Goal: Task Accomplishment & Management: Complete application form

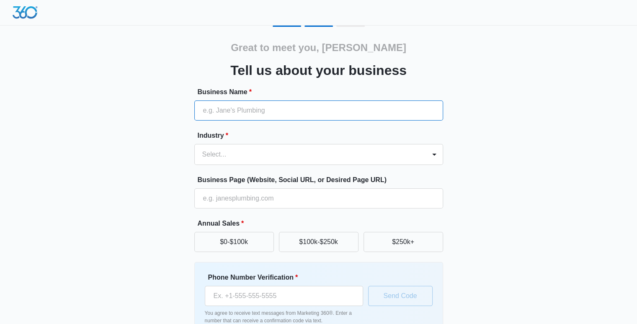
click at [270, 112] on input "Business Name *" at bounding box center [318, 110] width 249 height 20
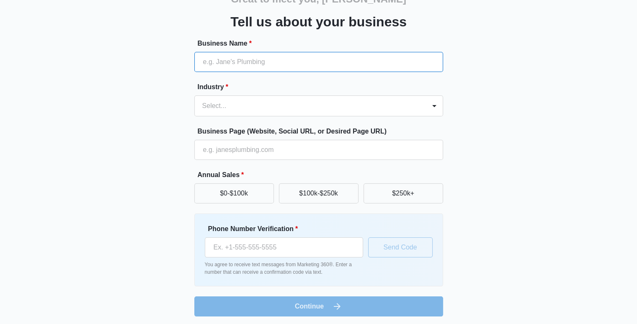
scroll to position [51, 0]
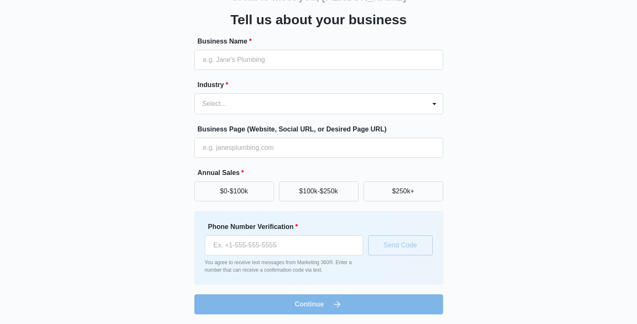
click at [634, 187] on div "Great to meet you, [PERSON_NAME] us about your business Business Name * Industr…" at bounding box center [318, 136] width 637 height 375
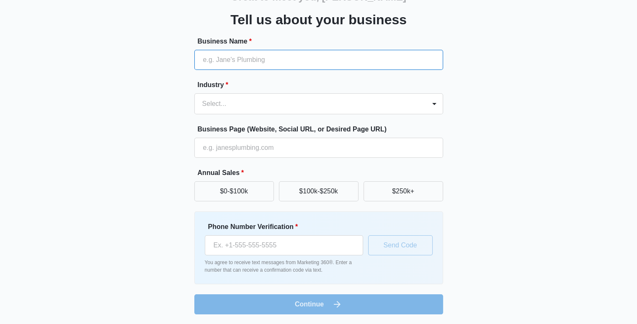
click at [342, 62] on input "Business Name *" at bounding box center [318, 60] width 249 height 20
type input "Blue Light Maintenance Services"
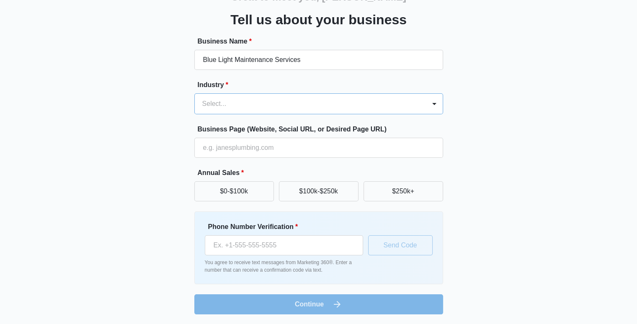
click at [295, 98] on div at bounding box center [308, 104] width 213 height 12
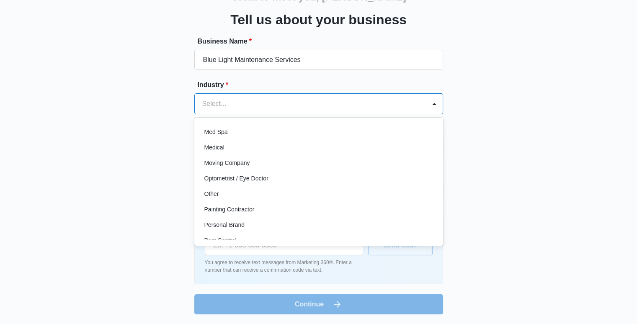
scroll to position [433, 0]
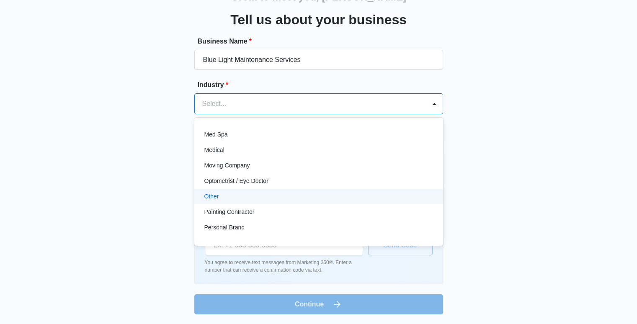
click at [330, 199] on div "Other" at bounding box center [317, 196] width 227 height 9
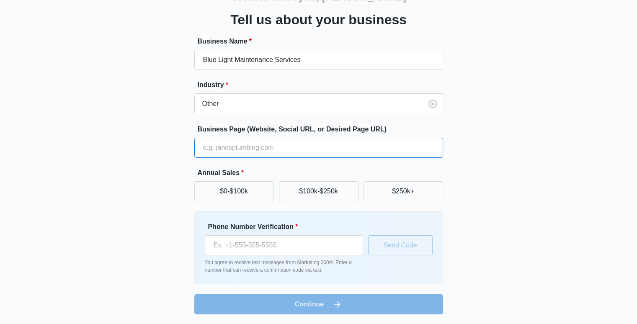
click at [392, 138] on input "Business Page (Website, Social URL, or Desired Page URL)" at bounding box center [318, 148] width 249 height 20
click at [372, 145] on input "Business Page (Website, Social URL, or Desired Page URL)" at bounding box center [318, 148] width 249 height 20
type input "[DOMAIN_NAME]"
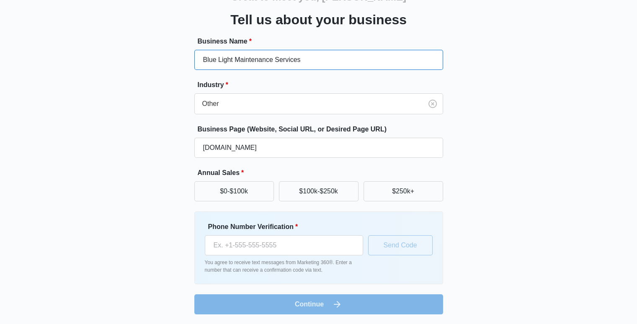
click at [300, 56] on input "Blue Light Maintenance Services" at bounding box center [318, 60] width 249 height 20
type input "d"
type input "Blue Light Cleaning Solutions LLC"
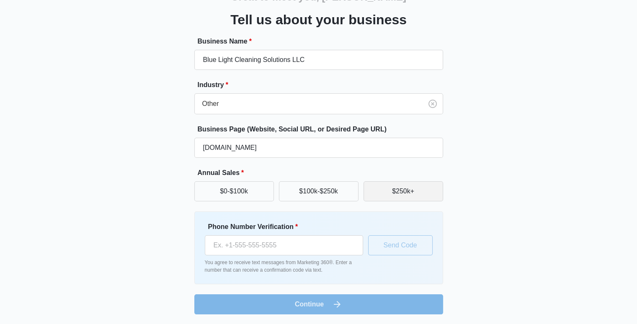
click at [401, 186] on button "$250k+" at bounding box center [403, 191] width 80 height 20
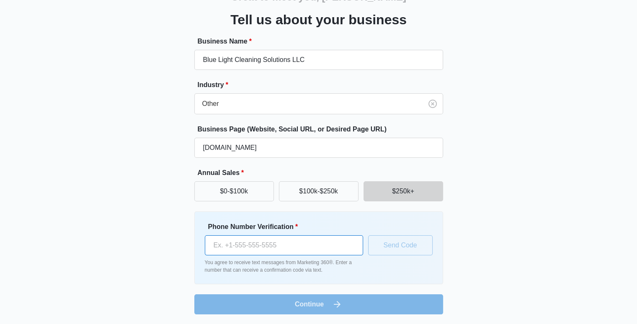
click at [322, 239] on input "Phone Number Verification *" at bounding box center [284, 245] width 158 height 20
type input "[PHONE_NUMBER]"
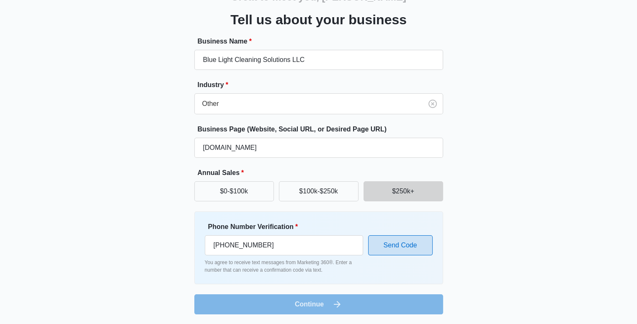
click at [395, 248] on button "Send Code" at bounding box center [400, 245] width 64 height 20
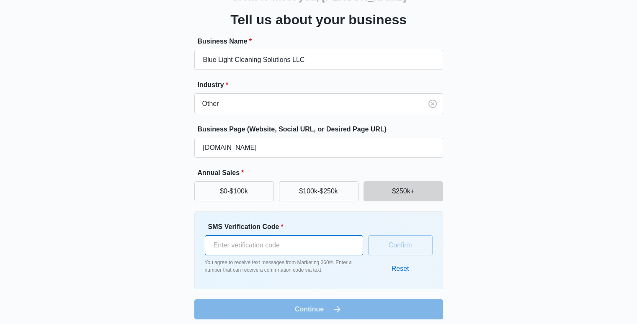
click at [313, 247] on input "SMS Verification Code *" at bounding box center [284, 245] width 158 height 20
type input "883776"
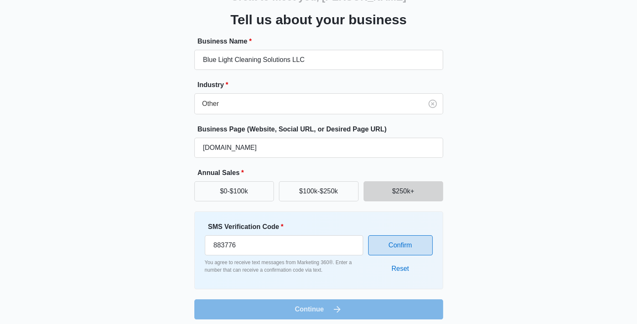
click at [378, 238] on button "Confirm" at bounding box center [400, 245] width 64 height 20
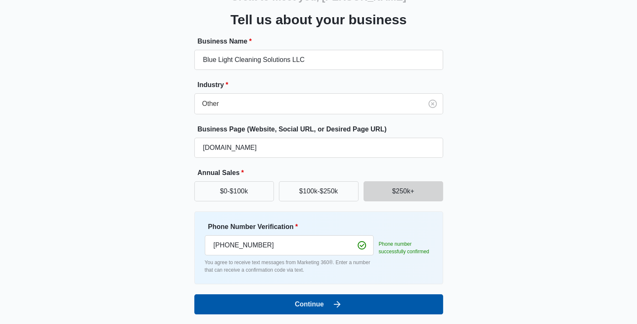
click at [350, 302] on button "Continue" at bounding box center [318, 304] width 249 height 20
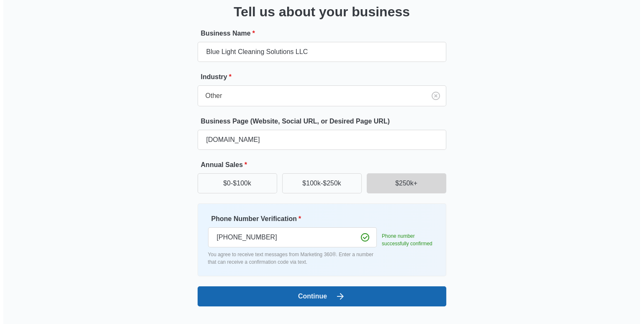
scroll to position [0, 0]
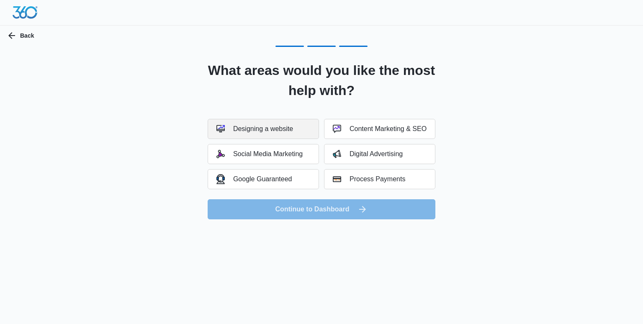
click at [297, 129] on button "Designing a website" at bounding box center [263, 129] width 111 height 20
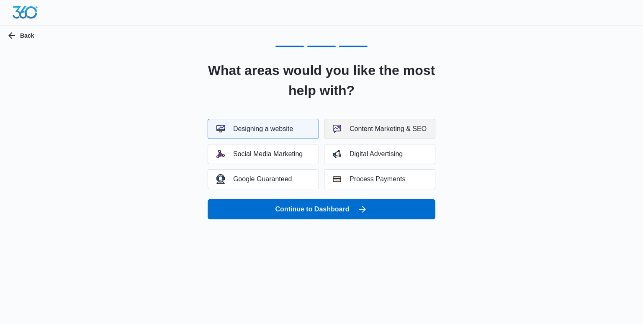
click at [363, 132] on div "Content Marketing & SEO" at bounding box center [380, 129] width 94 height 8
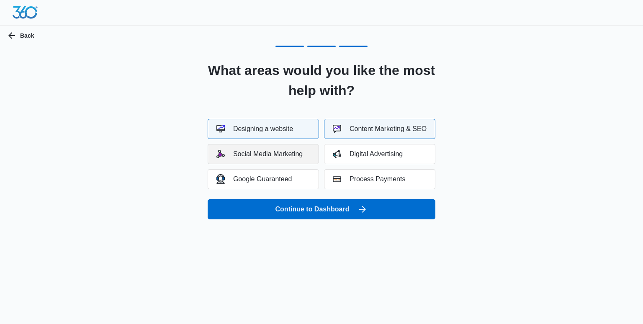
click at [285, 159] on button "Social Media Marketing" at bounding box center [263, 154] width 111 height 20
click at [357, 150] on div "Digital Advertising" at bounding box center [368, 154] width 70 height 8
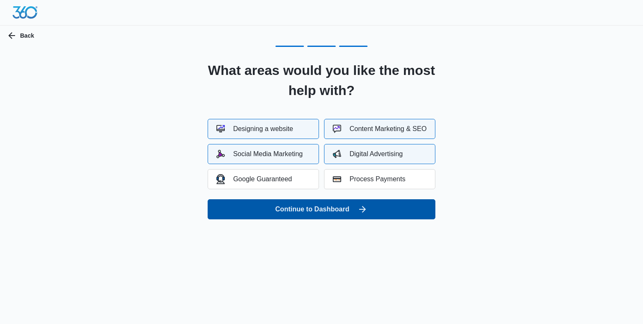
click at [335, 213] on button "Continue to Dashboard" at bounding box center [322, 209] width 228 height 20
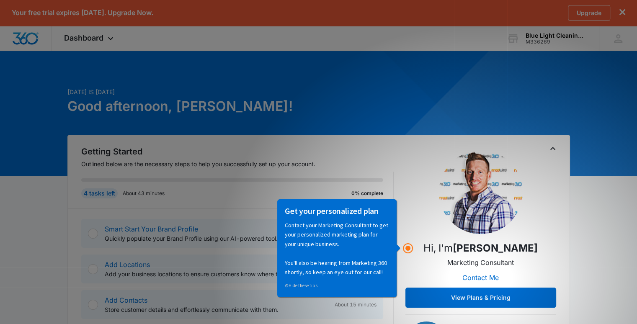
click at [467, 205] on img at bounding box center [481, 192] width 84 height 84
click at [405, 247] on circle "Hotspot (open by clicking or pressing space/enter)" at bounding box center [408, 248] width 8 height 8
click at [353, 247] on p "Contact your Marketing Consultant to get your personalized marketing plan for y…" at bounding box center [337, 248] width 104 height 56
click at [517, 185] on img at bounding box center [481, 192] width 84 height 84
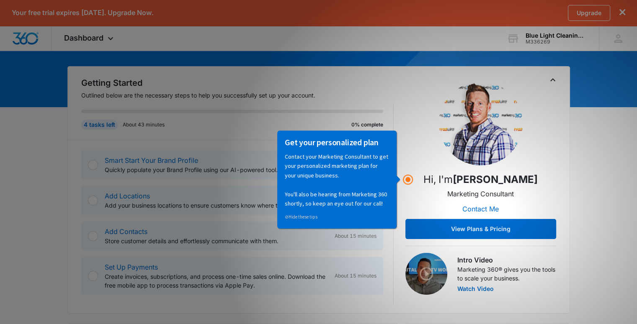
scroll to position [69, 0]
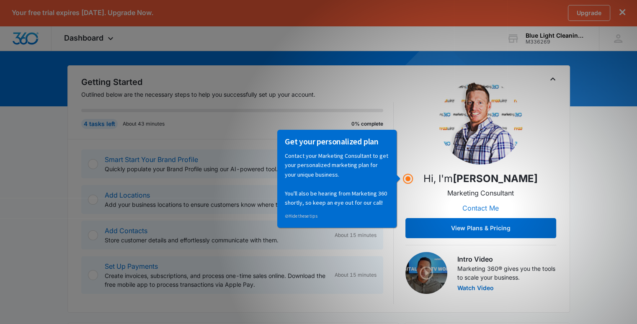
click at [481, 208] on button "Contact Me" at bounding box center [480, 208] width 53 height 20
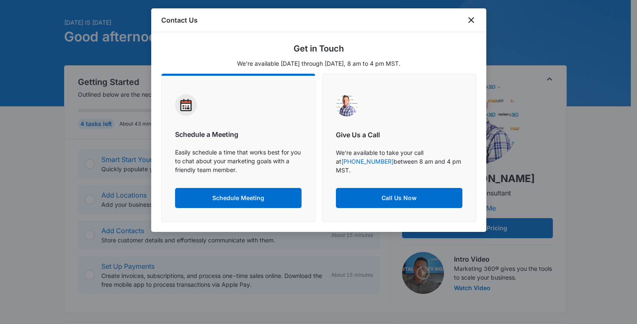
click at [355, 128] on div "Give Us a Call We're available to take your call at +19706141318 between 8 am a…" at bounding box center [399, 151] width 126 height 116
click at [473, 16] on icon "close" at bounding box center [471, 20] width 10 height 10
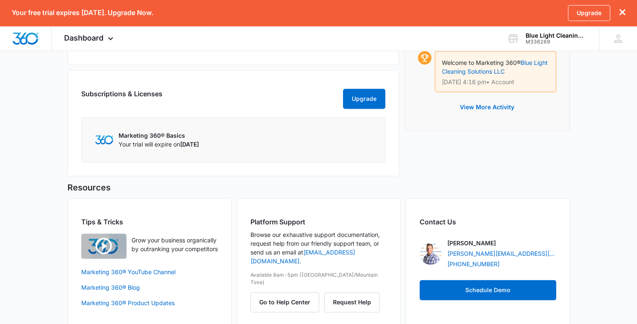
scroll to position [469, 0]
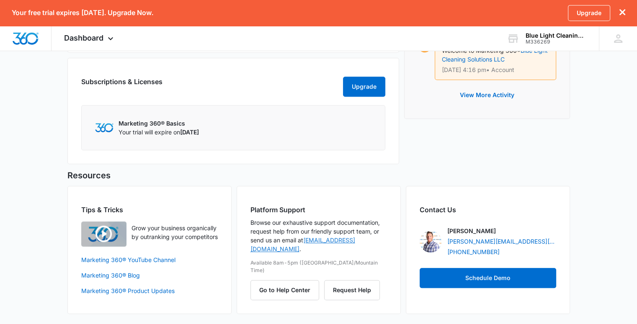
click at [342, 240] on link "support@marketing360.com" at bounding box center [302, 245] width 105 height 16
